Goal: Transaction & Acquisition: Purchase product/service

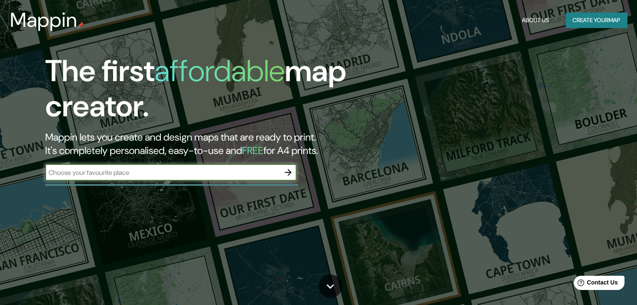
click at [221, 171] on input "text" at bounding box center [162, 173] width 235 height 10
type input "Woodside"
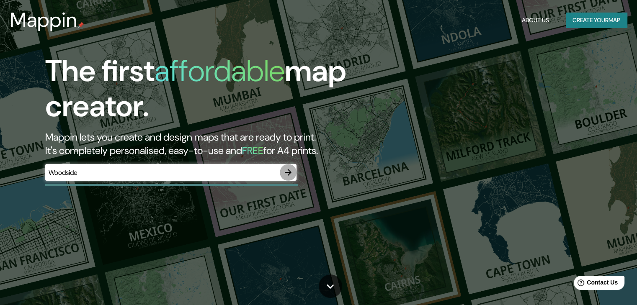
click at [287, 170] on icon "button" at bounding box center [288, 173] width 10 height 10
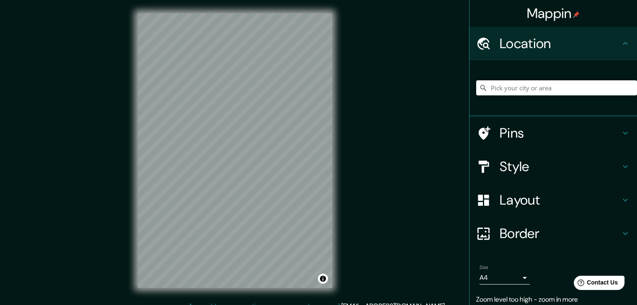
click at [470, 120] on div "Mappin Location Pins Style Layout Border Choose a border. Hint : you can make l…" at bounding box center [318, 157] width 637 height 315
click at [362, 141] on div "Mappin Location Pins Style Layout Border Choose a border. Hint : you can make l…" at bounding box center [318, 157] width 637 height 315
click at [548, 198] on h4 "Layout" at bounding box center [560, 200] width 121 height 17
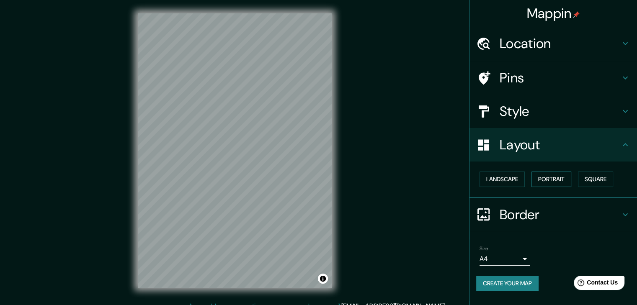
click at [535, 179] on button "Portrait" at bounding box center [552, 179] width 40 height 15
click at [537, 180] on button "Portrait" at bounding box center [552, 179] width 40 height 15
click at [515, 181] on button "Landscape" at bounding box center [502, 179] width 45 height 15
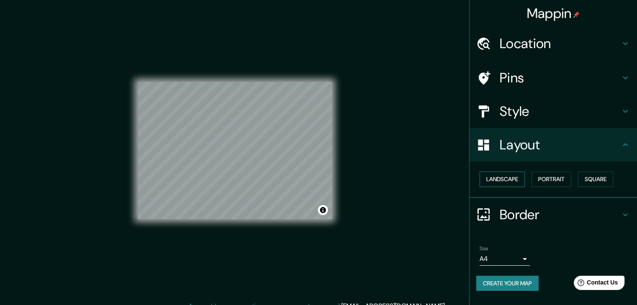
click at [515, 181] on button "Landscape" at bounding box center [502, 179] width 45 height 15
click at [552, 178] on button "Portrait" at bounding box center [552, 179] width 40 height 15
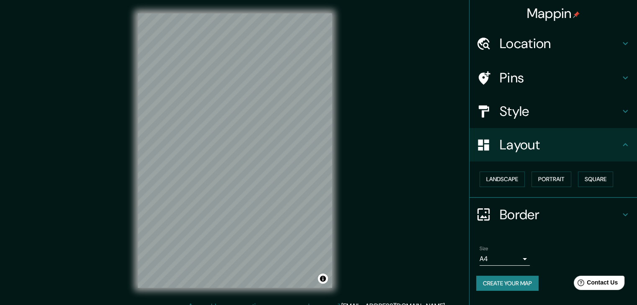
click at [542, 212] on h4 "Border" at bounding box center [560, 215] width 121 height 17
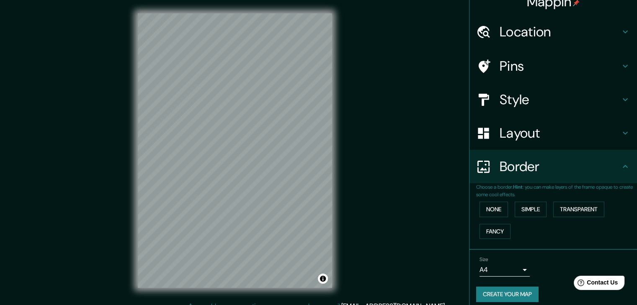
scroll to position [18, 0]
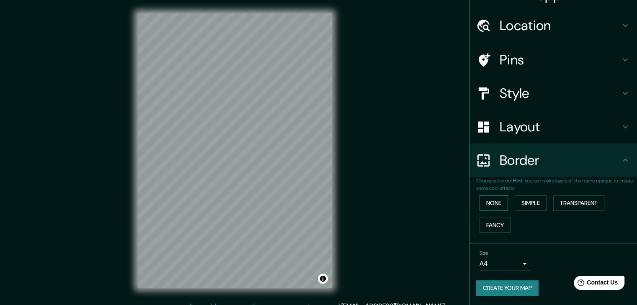
click at [495, 203] on button "None" at bounding box center [494, 203] width 28 height 15
click at [524, 203] on button "Simple" at bounding box center [531, 203] width 32 height 15
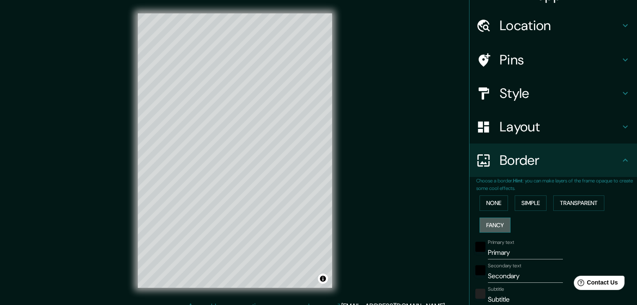
click at [491, 229] on button "Fancy" at bounding box center [495, 225] width 31 height 15
click at [561, 203] on button "Transparent" at bounding box center [578, 203] width 51 height 15
click at [226, 154] on div at bounding box center [229, 152] width 7 height 7
click at [240, 241] on div at bounding box center [240, 239] width 7 height 7
click at [262, 244] on div at bounding box center [261, 243] width 7 height 7
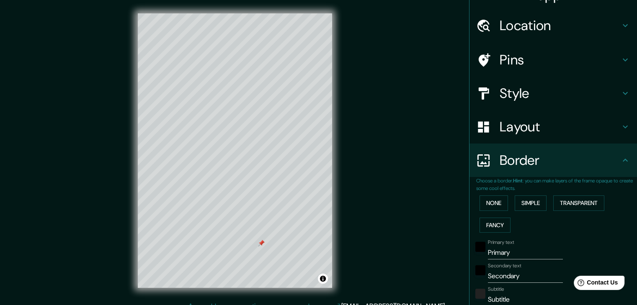
click at [260, 242] on div at bounding box center [261, 243] width 7 height 7
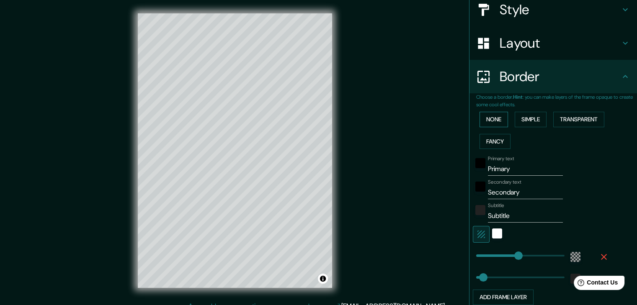
click at [481, 124] on button "None" at bounding box center [494, 119] width 28 height 15
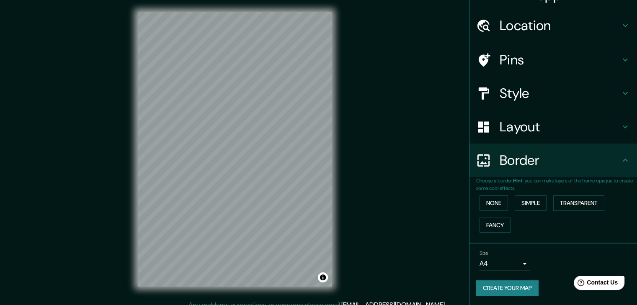
scroll to position [0, 0]
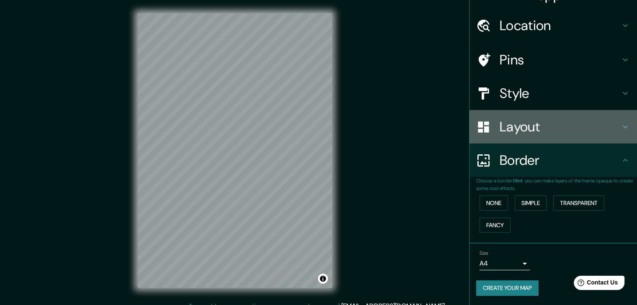
click at [563, 128] on h4 "Layout" at bounding box center [560, 127] width 121 height 17
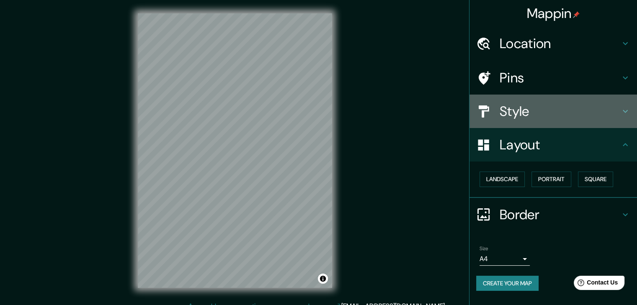
click at [550, 120] on div "Style" at bounding box center [554, 112] width 168 height 34
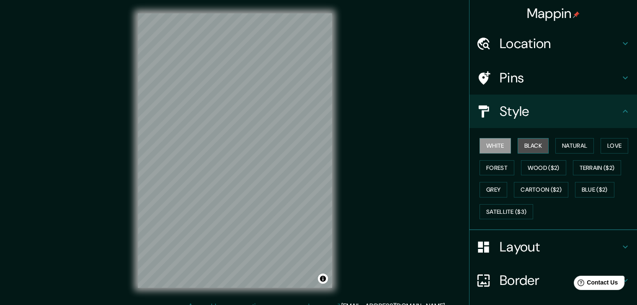
click at [532, 148] on button "Black" at bounding box center [533, 145] width 31 height 15
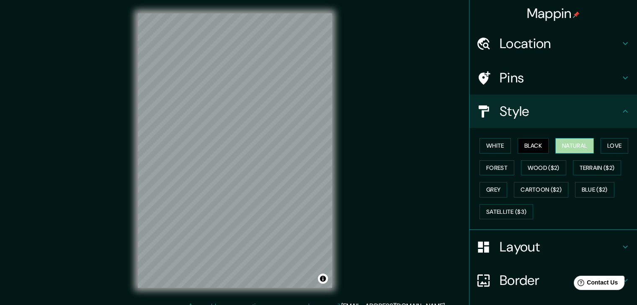
click at [570, 145] on button "Natural" at bounding box center [574, 145] width 39 height 15
click at [497, 173] on button "Forest" at bounding box center [497, 167] width 35 height 15
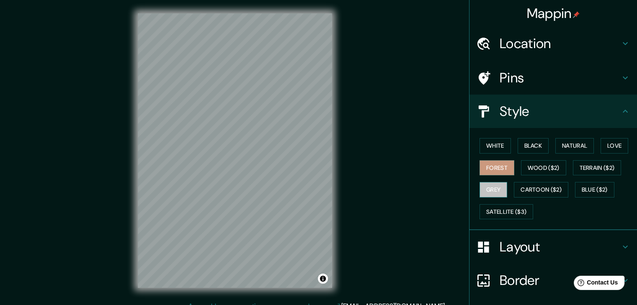
click at [487, 186] on button "Grey" at bounding box center [494, 189] width 28 height 15
click at [547, 168] on button "Wood ($2)" at bounding box center [543, 167] width 45 height 15
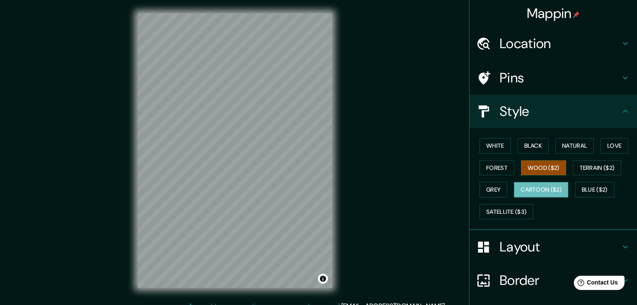
click at [528, 189] on button "Cartoon ($2)" at bounding box center [541, 189] width 54 height 15
click at [501, 190] on button "Grey" at bounding box center [494, 189] width 28 height 15
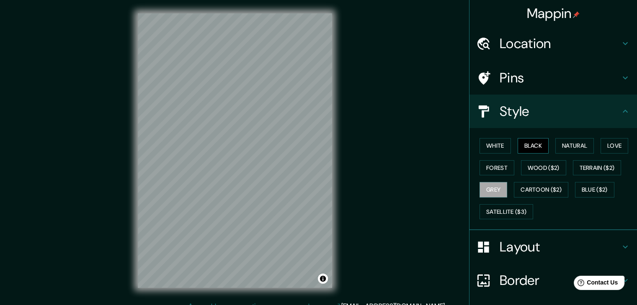
click at [530, 147] on button "Black" at bounding box center [533, 145] width 31 height 15
click at [497, 166] on button "Forest" at bounding box center [497, 167] width 35 height 15
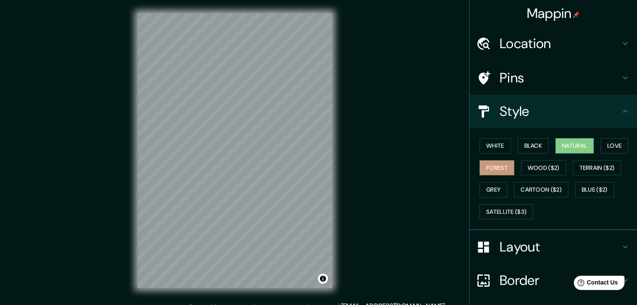
click at [573, 148] on button "Natural" at bounding box center [574, 145] width 39 height 15
click at [579, 186] on button "Blue ($2)" at bounding box center [594, 189] width 39 height 15
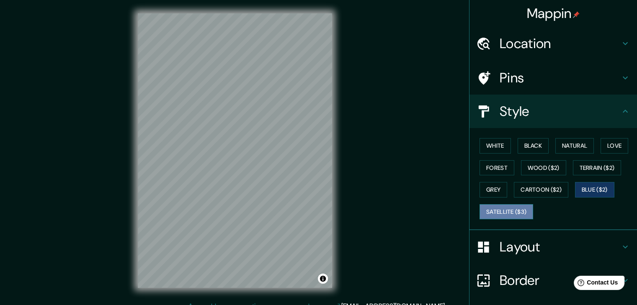
click at [504, 213] on button "Satellite ($3)" at bounding box center [507, 211] width 54 height 15
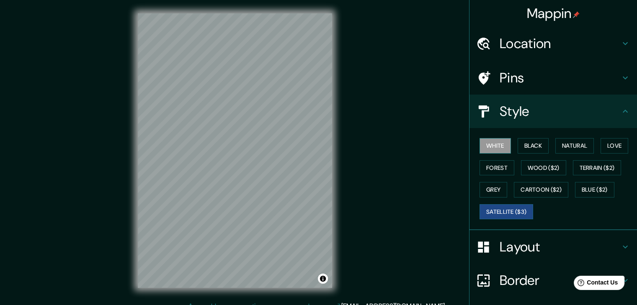
click at [496, 143] on button "White" at bounding box center [495, 145] width 31 height 15
click at [518, 139] on button "Black" at bounding box center [533, 145] width 31 height 15
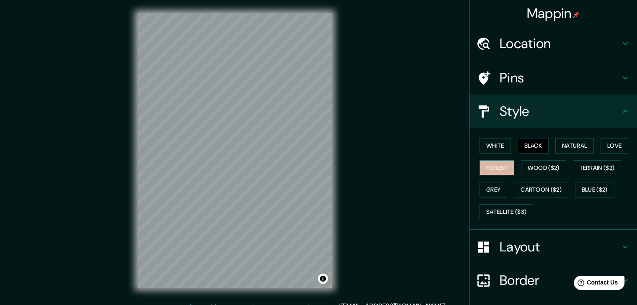
click at [497, 162] on button "Forest" at bounding box center [497, 167] width 35 height 15
click at [557, 144] on button "Natural" at bounding box center [574, 145] width 39 height 15
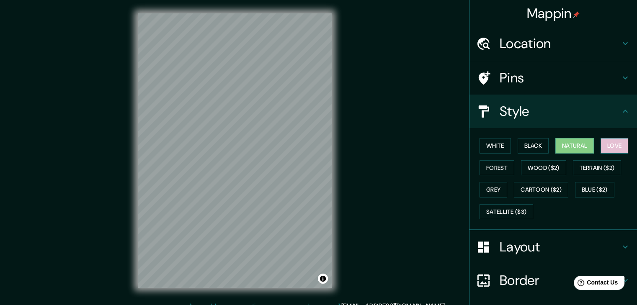
click at [618, 145] on button "Love" at bounding box center [615, 145] width 28 height 15
click at [530, 83] on h4 "Pins" at bounding box center [560, 78] width 121 height 17
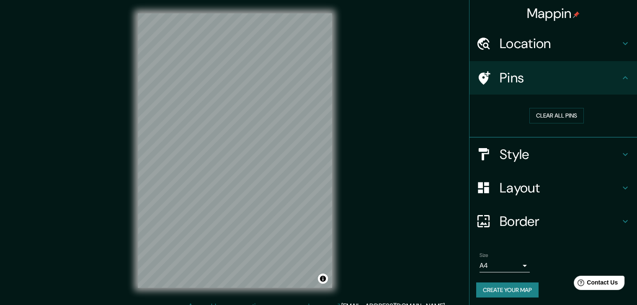
click at [513, 42] on h4 "Location" at bounding box center [560, 43] width 121 height 17
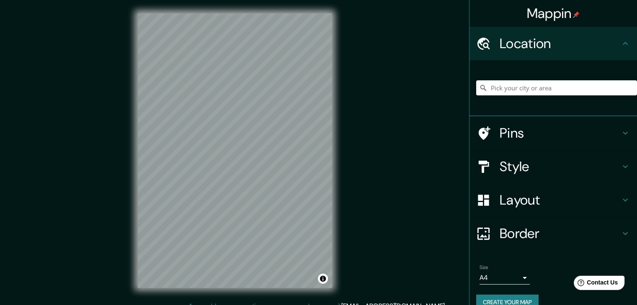
click at [526, 167] on h4 "Style" at bounding box center [560, 166] width 121 height 17
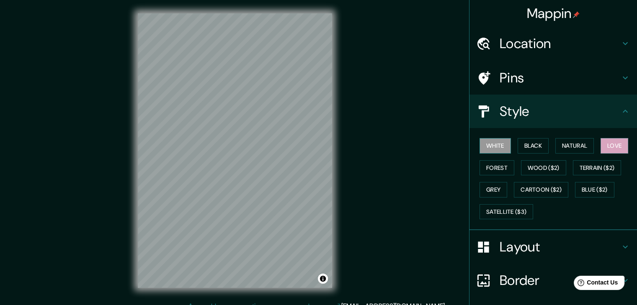
click at [492, 148] on button "White" at bounding box center [495, 145] width 31 height 15
click at [556, 144] on button "Natural" at bounding box center [574, 145] width 39 height 15
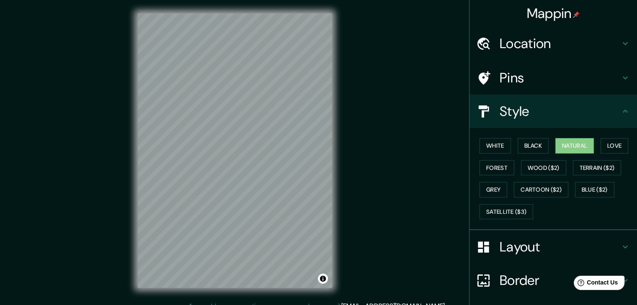
scroll to position [61, 0]
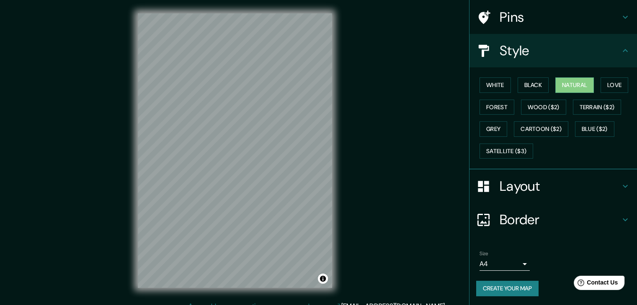
click at [498, 267] on body "Mappin Location Pins Style White Black Natural Love Forest Wood ($2) Terrain ($…" at bounding box center [318, 152] width 637 height 305
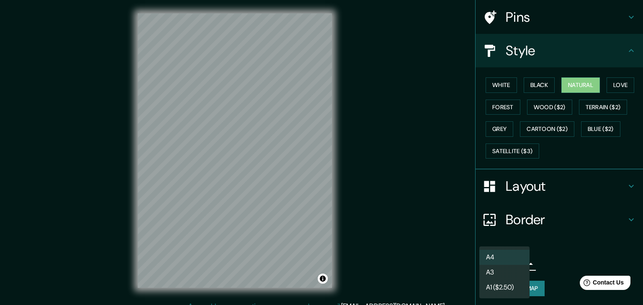
click at [500, 271] on li "A3" at bounding box center [505, 272] width 50 height 15
click at [501, 263] on body "Mappin Location Pins Style White Black Natural Love Forest Wood ($2) Terrain ($…" at bounding box center [321, 152] width 643 height 305
click at [498, 250] on li "A4" at bounding box center [505, 257] width 50 height 15
type input "single"
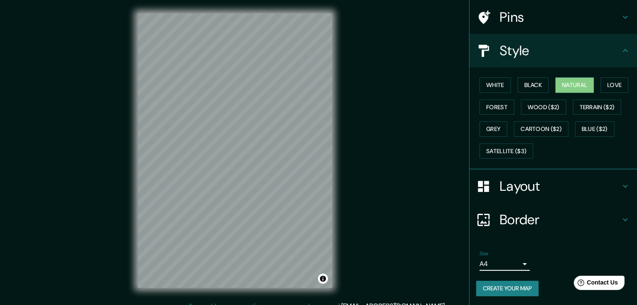
click at [524, 292] on button "Create your map" at bounding box center [507, 288] width 62 height 15
click at [506, 285] on button "Create your map" at bounding box center [507, 288] width 62 height 15
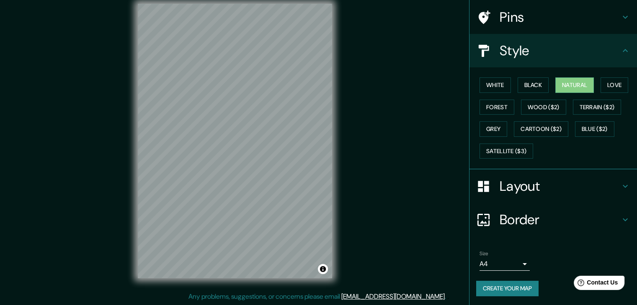
scroll to position [0, 0]
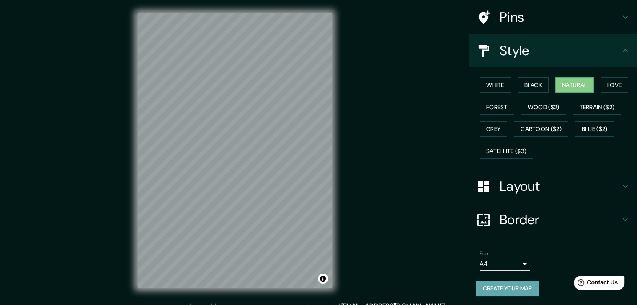
click at [518, 288] on button "Create your map" at bounding box center [507, 288] width 62 height 15
click at [518, 286] on div "Create your map" at bounding box center [553, 288] width 154 height 15
click at [495, 285] on button "Create your map" at bounding box center [507, 288] width 62 height 15
click at [324, 280] on button "Toggle attribution" at bounding box center [323, 279] width 10 height 10
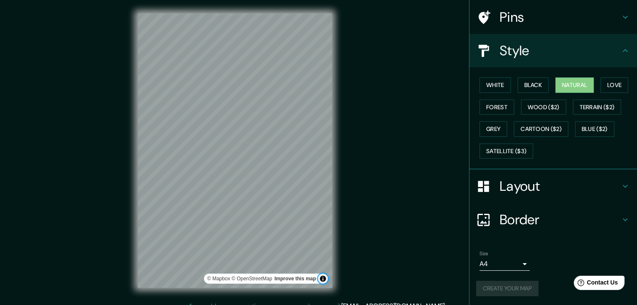
click at [324, 280] on button "Toggle attribution" at bounding box center [323, 279] width 10 height 10
click at [524, 86] on button "Black" at bounding box center [533, 84] width 31 height 15
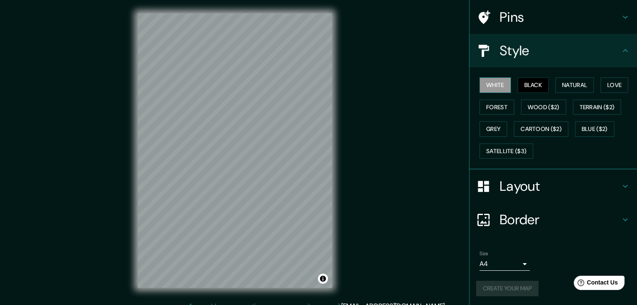
click at [495, 88] on button "White" at bounding box center [495, 84] width 31 height 15
click at [508, 287] on div "Create your map" at bounding box center [553, 288] width 154 height 15
click at [508, 287] on button "Create your map" at bounding box center [507, 288] width 62 height 15
click at [508, 287] on div "Create your map" at bounding box center [553, 288] width 154 height 15
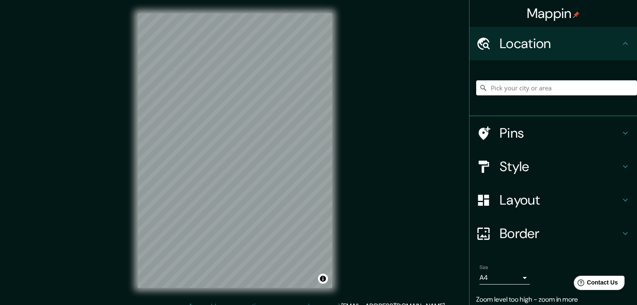
click at [447, 142] on div "Mappin Location Pins Style Layout Border Choose a border. Hint : you can make l…" at bounding box center [318, 157] width 637 height 315
click at [401, 137] on div "Mappin Location Pins Style Layout Border Choose a border. Hint : you can make l…" at bounding box center [318, 157] width 637 height 315
click at [359, 133] on div "Mappin Location Pins Style Layout Border Choose a border. Hint : you can make l…" at bounding box center [318, 157] width 637 height 315
click at [509, 299] on button "Create your map" at bounding box center [507, 302] width 62 height 15
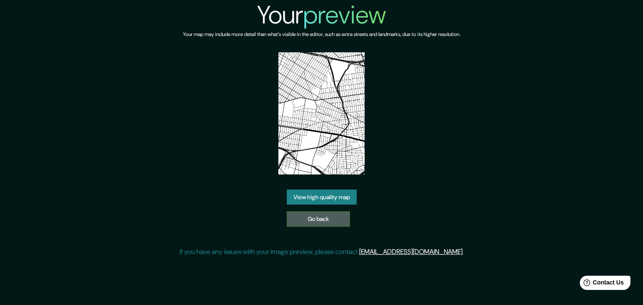
click at [336, 221] on link "Go back" at bounding box center [318, 219] width 63 height 15
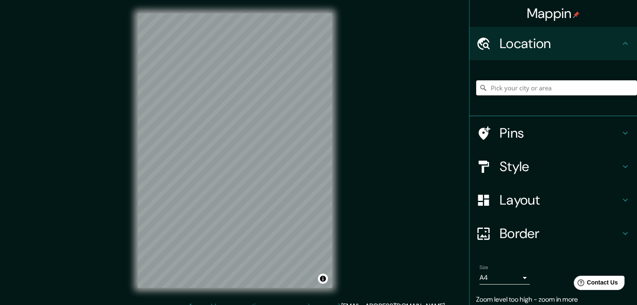
click at [442, 164] on div "Mappin Location Pins Style Layout Border Choose a border. Hint : you can make l…" at bounding box center [318, 157] width 637 height 315
click at [403, 165] on div "Mappin Location Pins Style Layout Border Choose a border. Hint : you can make l…" at bounding box center [318, 157] width 637 height 315
click at [378, 175] on div "Mappin Location Pins Style Layout Border Choose a border. Hint : you can make l…" at bounding box center [318, 157] width 637 height 315
click at [350, 178] on div "Mappin Location Pins Style Layout Border Choose a border. Hint : you can make l…" at bounding box center [318, 157] width 637 height 315
click at [530, 194] on h4 "Layout" at bounding box center [560, 200] width 121 height 17
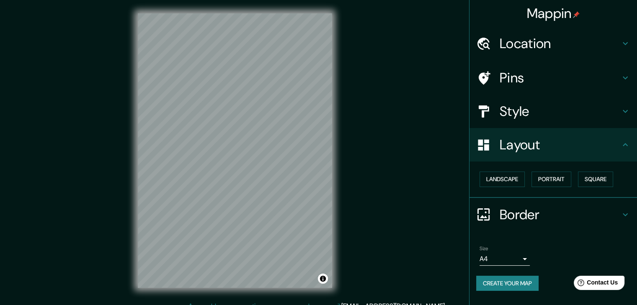
click at [547, 114] on h4 "Style" at bounding box center [560, 111] width 121 height 17
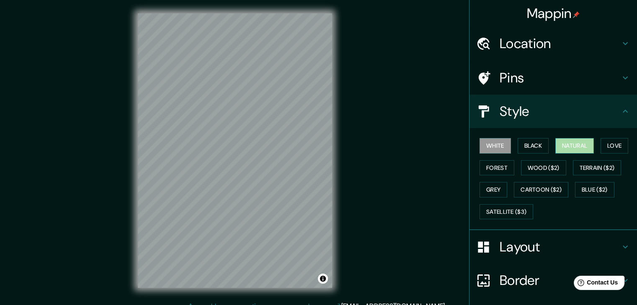
click at [558, 149] on button "Natural" at bounding box center [574, 145] width 39 height 15
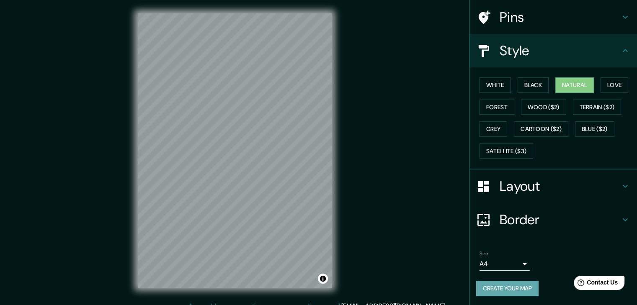
click at [501, 290] on button "Create your map" at bounding box center [507, 288] width 62 height 15
